Goal: Entertainment & Leisure: Browse casually

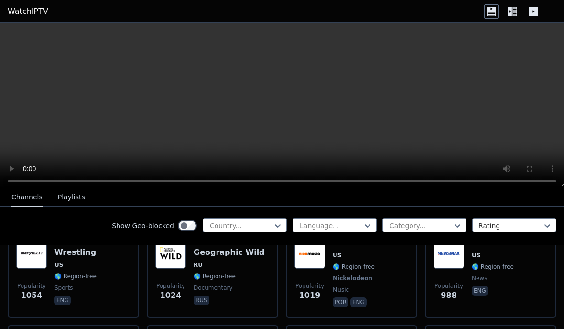
scroll to position [1452, 0]
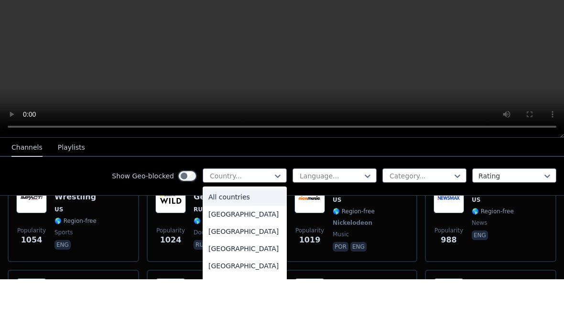
type input "*"
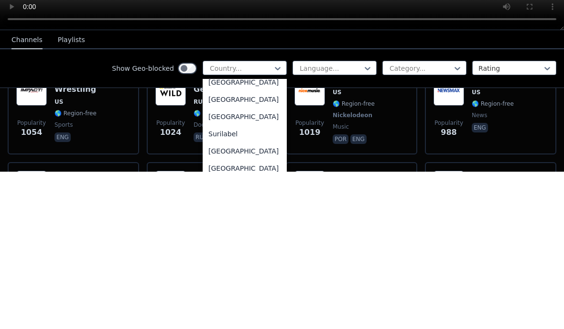
scroll to position [3052, 0]
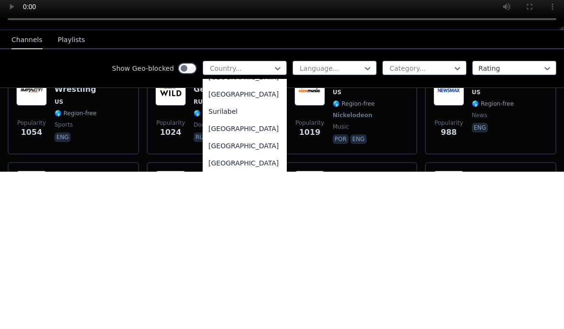
click at [65, 185] on video at bounding box center [282, 105] width 564 height 165
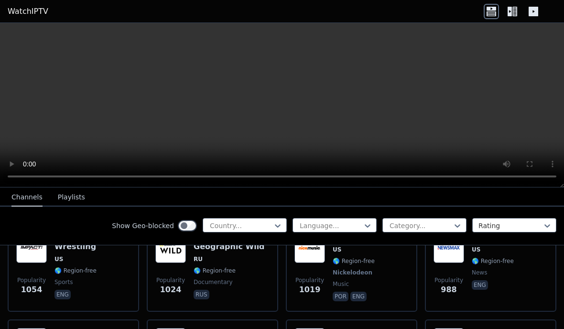
click at [75, 202] on button "Playlists" at bounding box center [71, 197] width 27 height 18
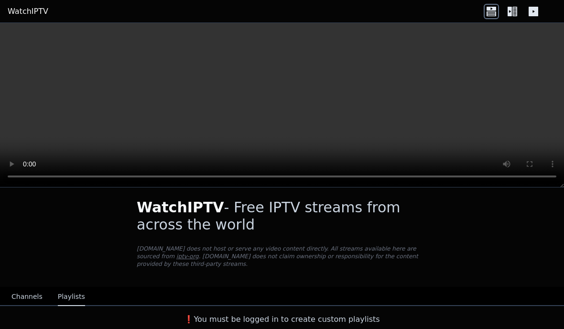
scroll to position [5, 0]
click at [38, 300] on button "Channels" at bounding box center [26, 297] width 31 height 18
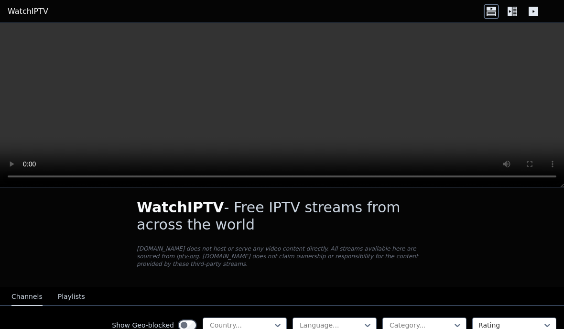
click at [24, 296] on button "Channels" at bounding box center [26, 297] width 31 height 18
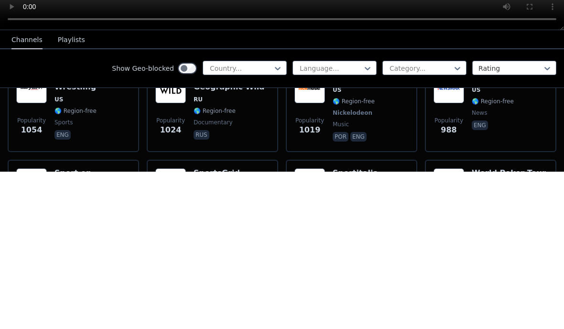
scroll to position [1453, 0]
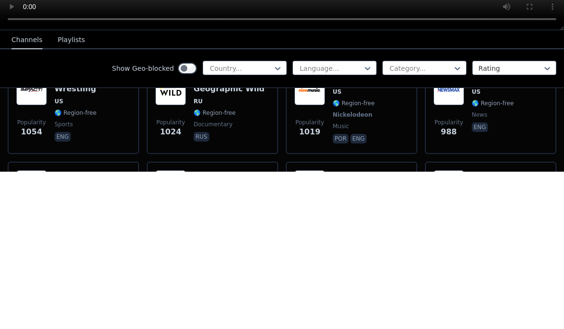
click at [360, 268] on span "Nickelodeon" at bounding box center [353, 272] width 40 height 8
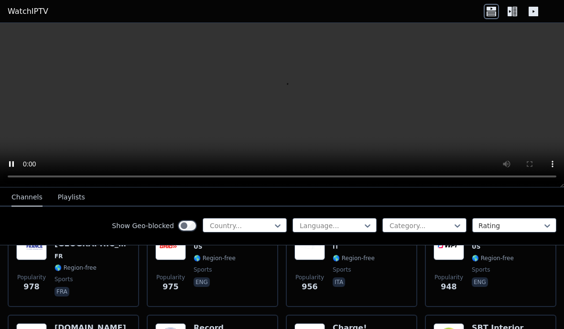
scroll to position [1559, 0]
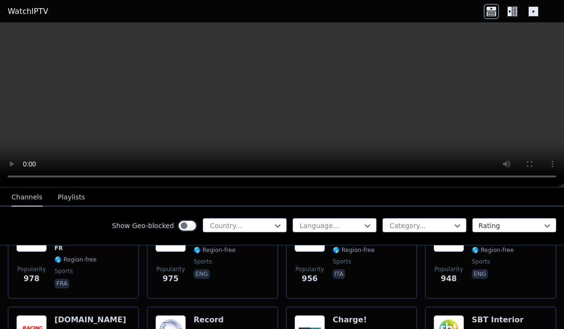
click at [511, 14] on icon at bounding box center [510, 12] width 4 height 10
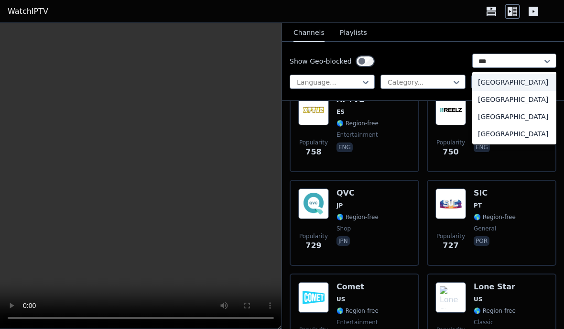
scroll to position [4473, 0]
click at [519, 132] on div "[GEOGRAPHIC_DATA]" at bounding box center [515, 133] width 84 height 17
type input "***"
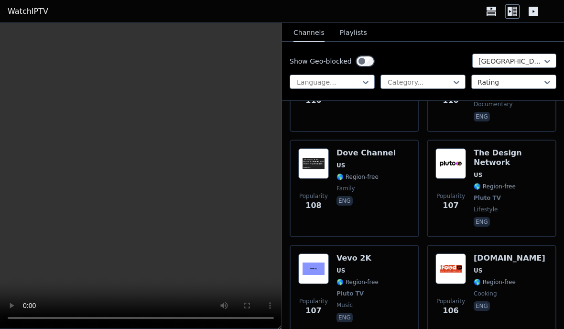
scroll to position [9831, 0]
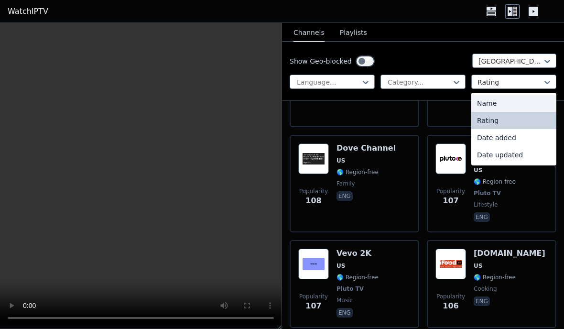
click at [504, 105] on div "Name" at bounding box center [514, 103] width 85 height 17
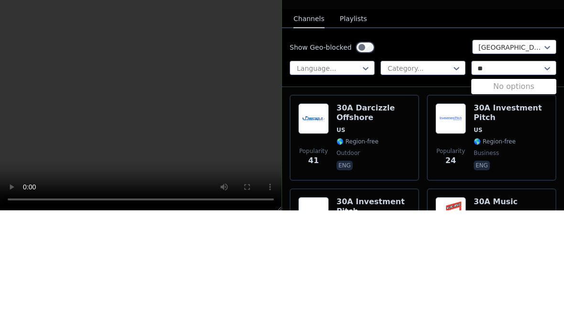
type input "*"
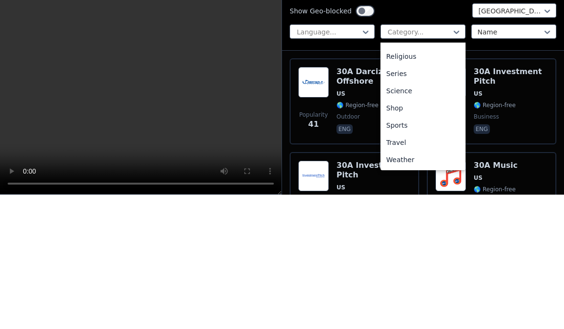
scroll to position [22, 0]
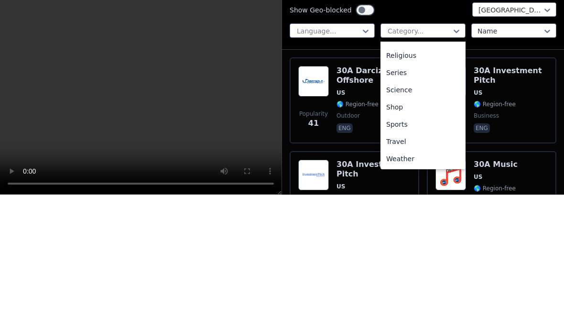
click at [439, 198] on div "Series" at bounding box center [423, 206] width 85 height 17
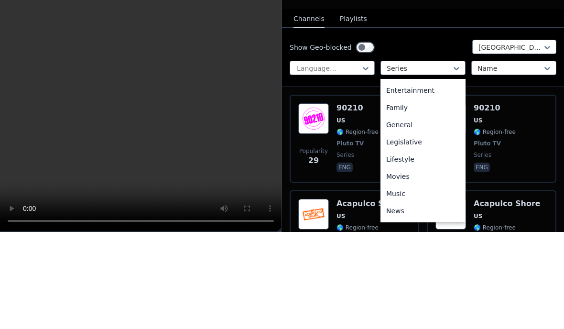
scroll to position [166, 0]
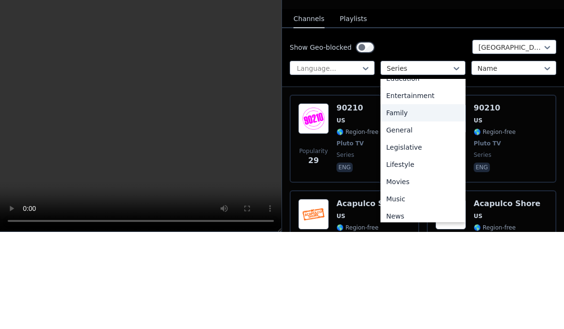
click at [431, 201] on div "Family" at bounding box center [423, 209] width 85 height 17
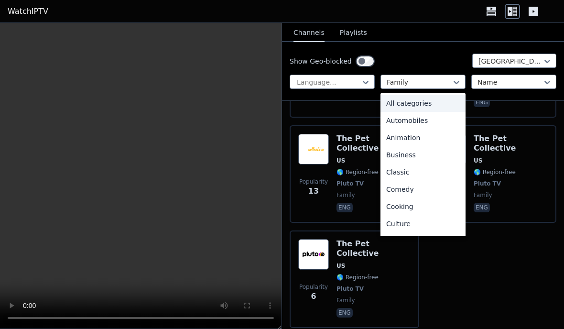
click at [433, 107] on div "All categories" at bounding box center [423, 103] width 85 height 17
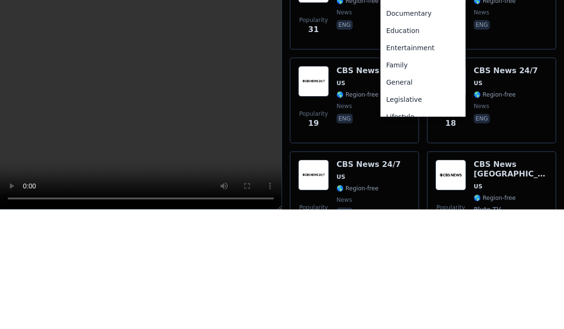
scroll to position [105, 0]
click at [435, 196] on div "General" at bounding box center [423, 204] width 85 height 17
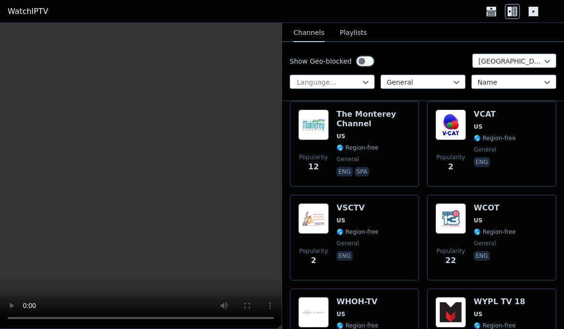
scroll to position [5455, 0]
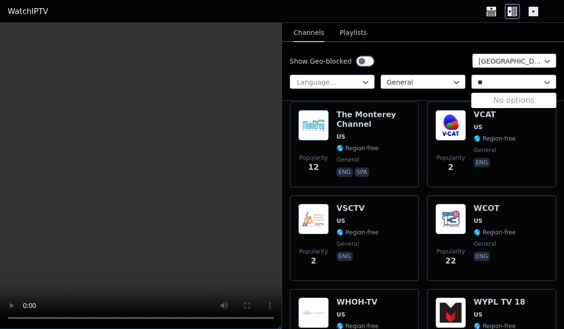
type input "*"
click at [468, 54] on div "Show Geo-blocked [GEOGRAPHIC_DATA]" at bounding box center [423, 61] width 267 height 15
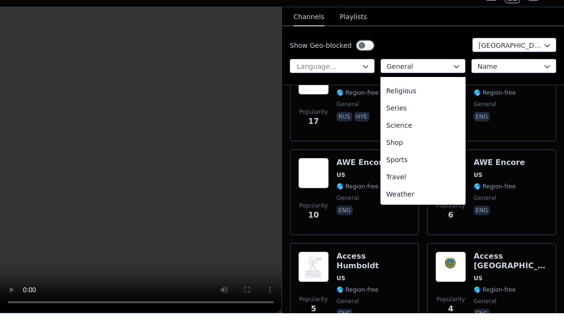
scroll to position [341, 0]
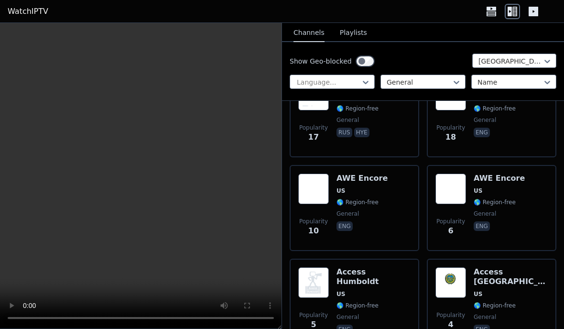
click at [434, 65] on div "Show Geo-blocked [GEOGRAPHIC_DATA]" at bounding box center [423, 61] width 267 height 15
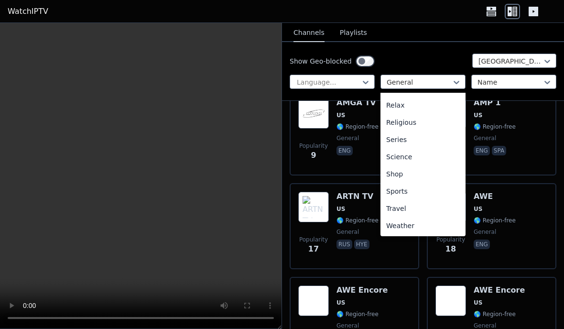
scroll to position [326, 0]
click at [433, 53] on div "Show Geo-blocked [GEOGRAPHIC_DATA] Language... General selected, 13 of 27. 27 r…" at bounding box center [423, 71] width 282 height 59
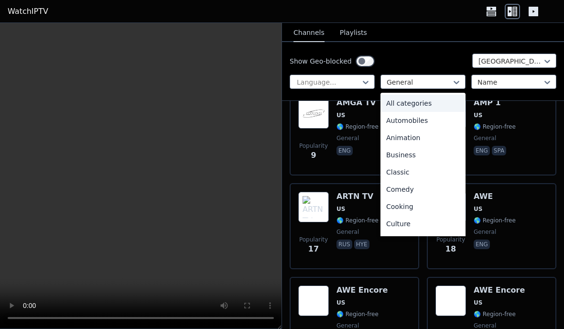
click at [438, 100] on div "All categories" at bounding box center [423, 103] width 85 height 17
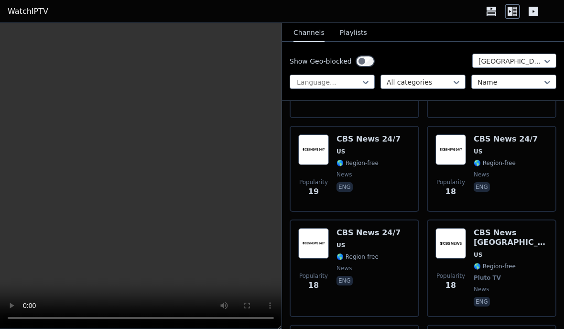
scroll to position [11910, 0]
click at [34, 10] on link "WatchIPTV" at bounding box center [28, 11] width 41 height 11
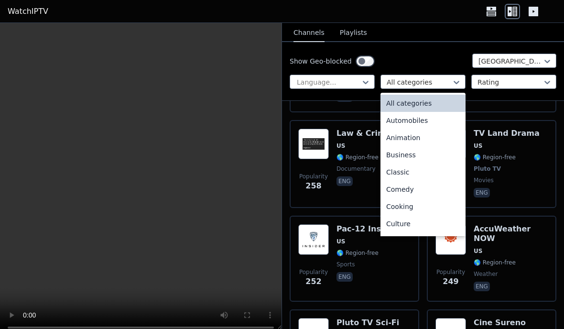
scroll to position [21, 0]
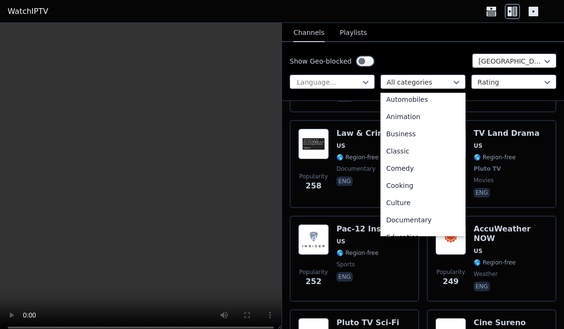
click at [438, 115] on div "Animation" at bounding box center [423, 116] width 85 height 17
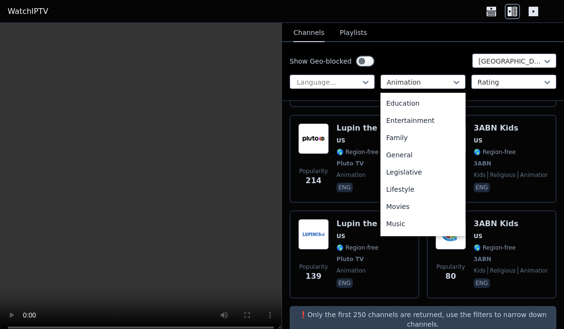
scroll to position [156, 0]
click at [429, 118] on div "Entertainment" at bounding box center [423, 118] width 85 height 17
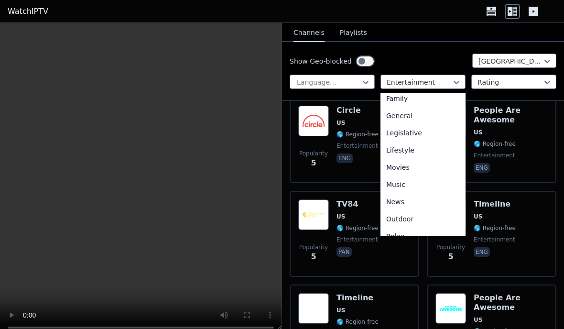
scroll to position [193, 0]
click at [440, 101] on div "Family" at bounding box center [423, 99] width 85 height 17
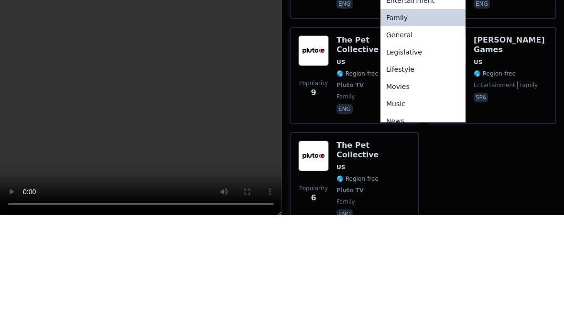
scroll to position [159, 0]
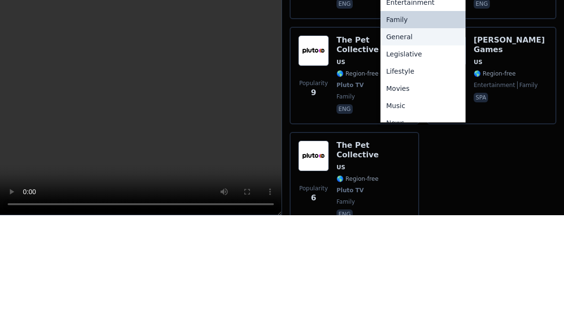
click at [446, 142] on div "General" at bounding box center [423, 150] width 85 height 17
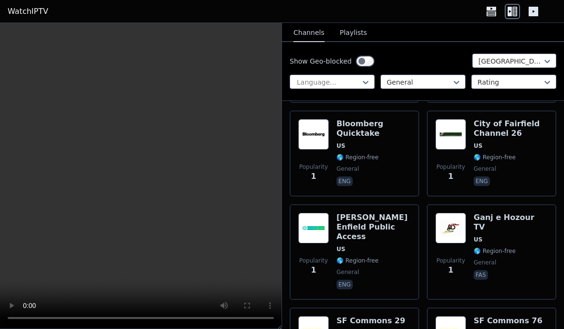
scroll to position [5457, 0]
